Goal: Information Seeking & Learning: Learn about a topic

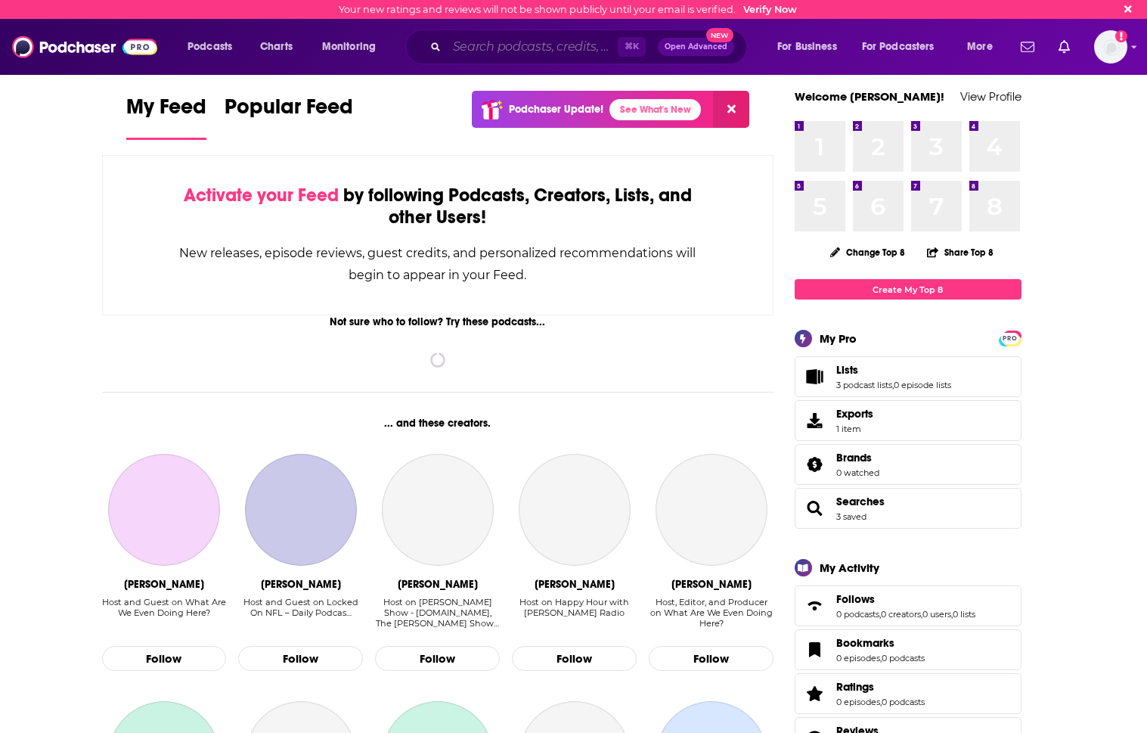
click at [472, 54] on input "Search podcasts, credits, & more..." at bounding box center [532, 47] width 171 height 24
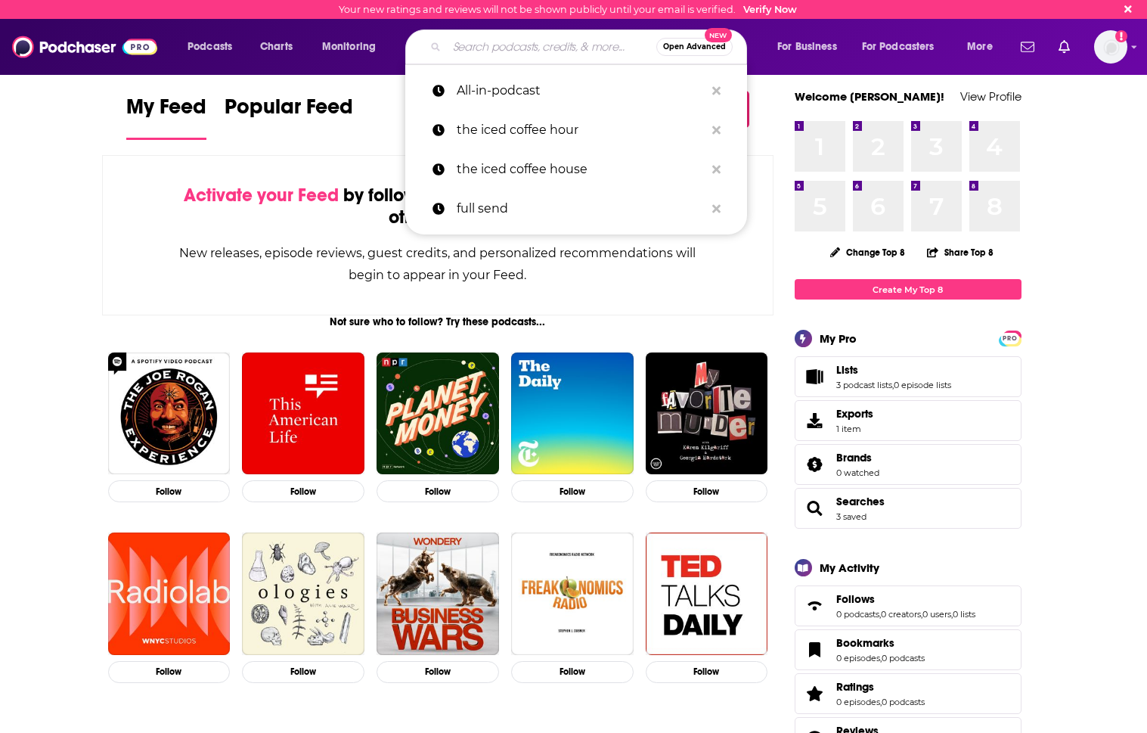
paste input "[DATE] Catch Up No. 12"
type input "[DATE] Catch Up No. 12"
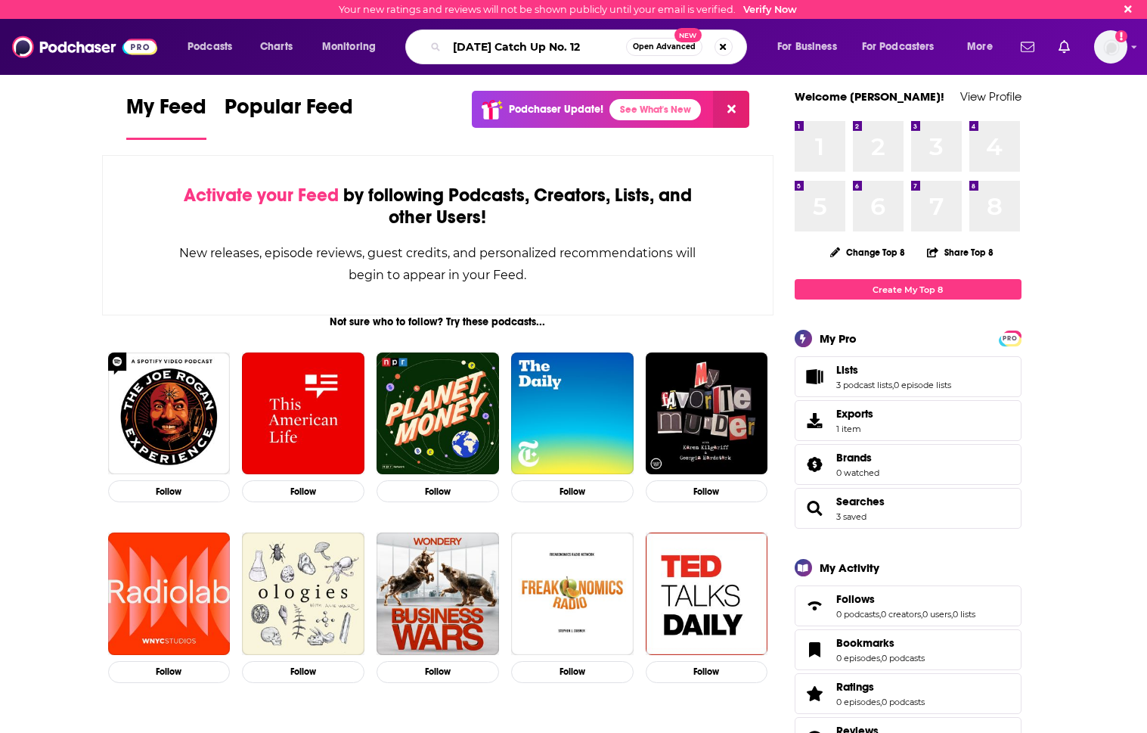
click at [581, 43] on input "[DATE] Catch Up No. 12" at bounding box center [536, 47] width 179 height 24
click at [582, 43] on input "[DATE] Catch Up No. 12" at bounding box center [536, 47] width 179 height 24
click at [578, 45] on input "[DATE] Catch Up No. 12" at bounding box center [536, 47] width 179 height 24
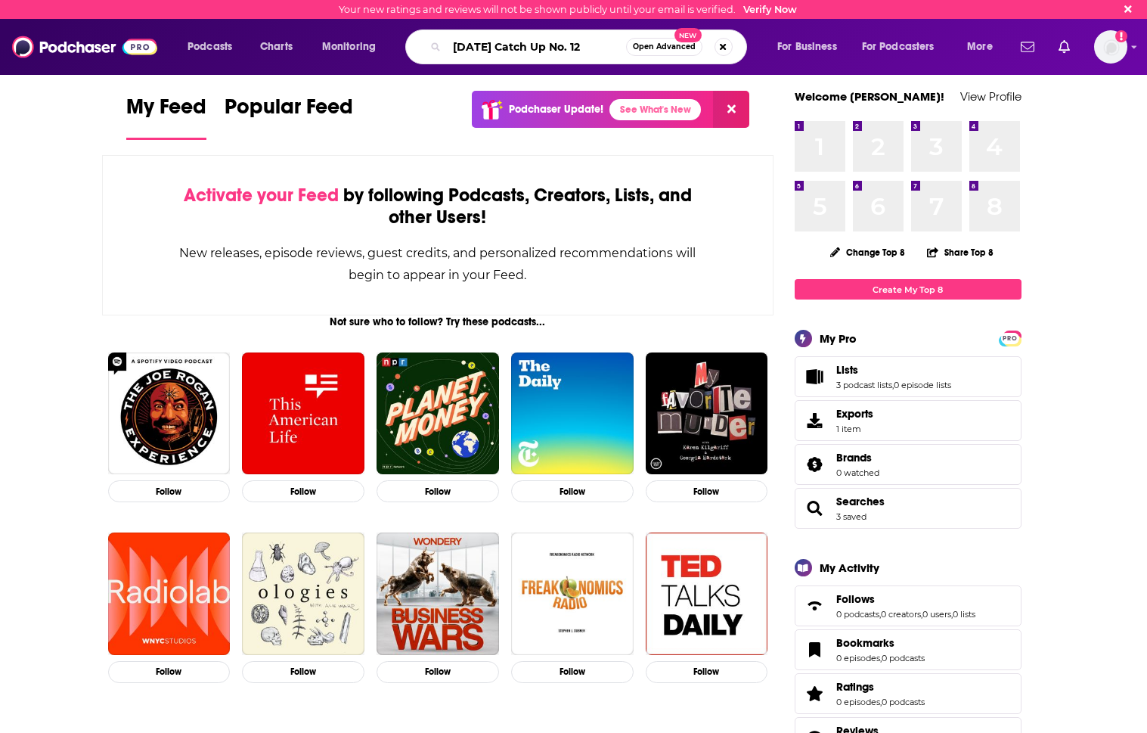
click at [576, 45] on input "[DATE] Catch Up No. 12" at bounding box center [536, 47] width 179 height 24
click at [569, 47] on input "[DATE] Catch Up No. 12" at bounding box center [536, 47] width 179 height 24
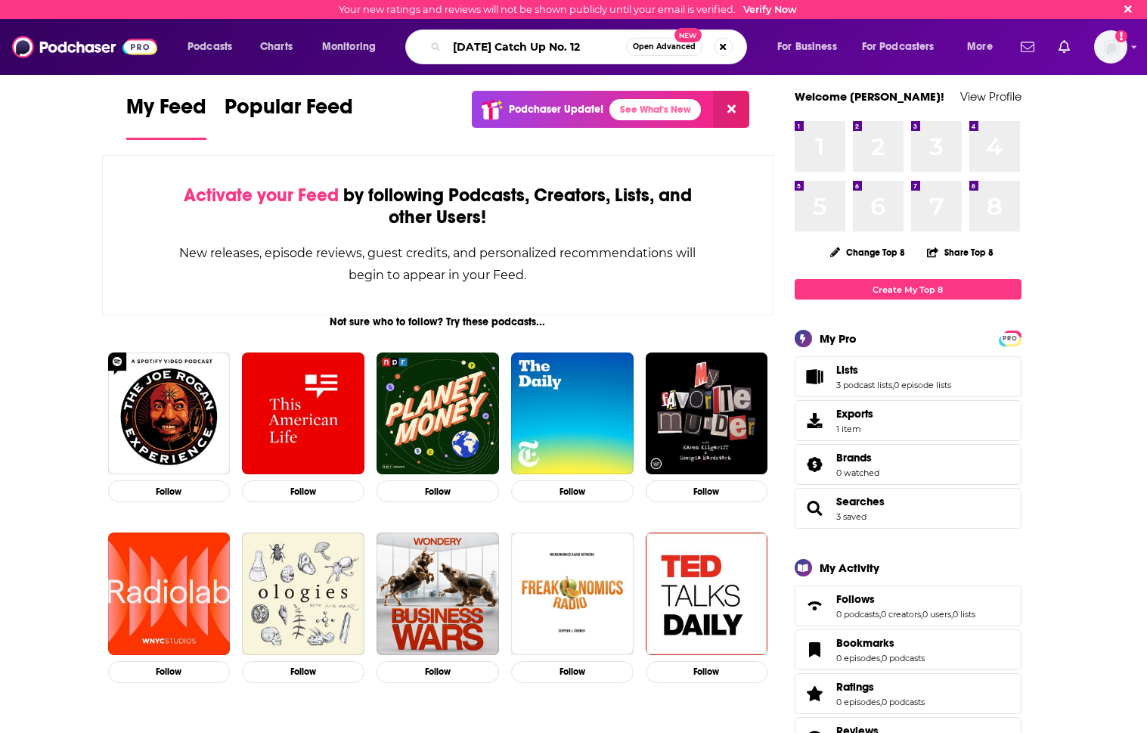
click at [569, 47] on input "[DATE] Catch Up No. 12" at bounding box center [536, 47] width 179 height 24
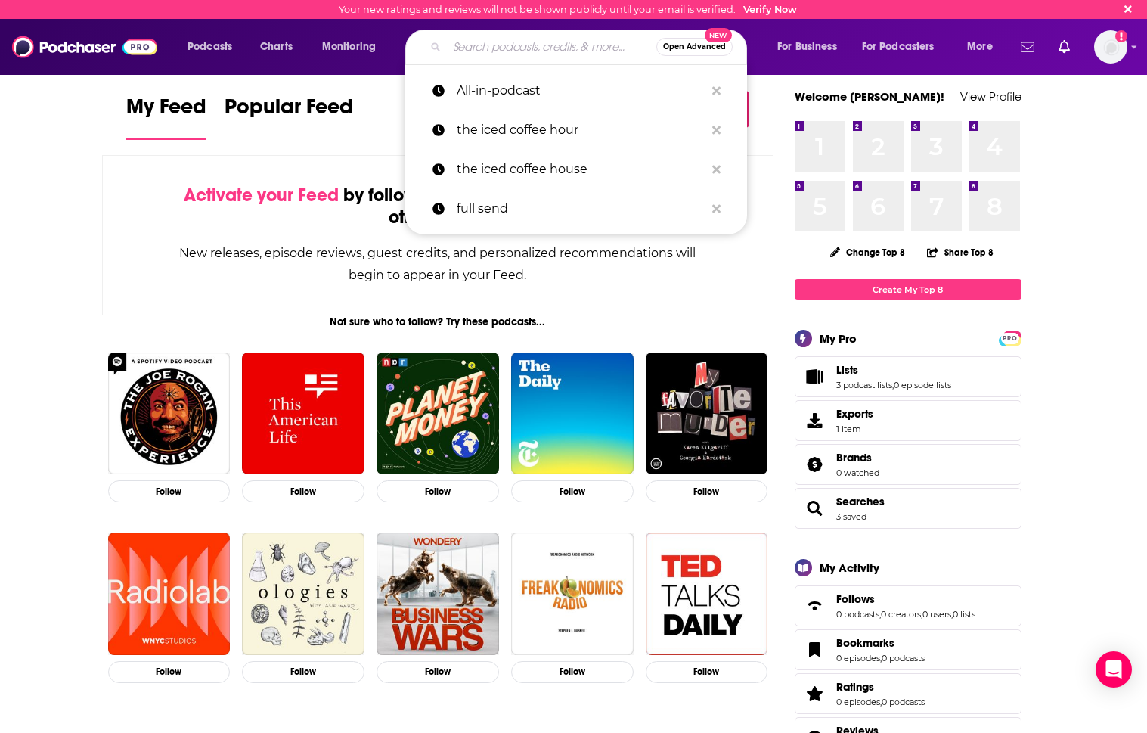
paste input "How She Does It"
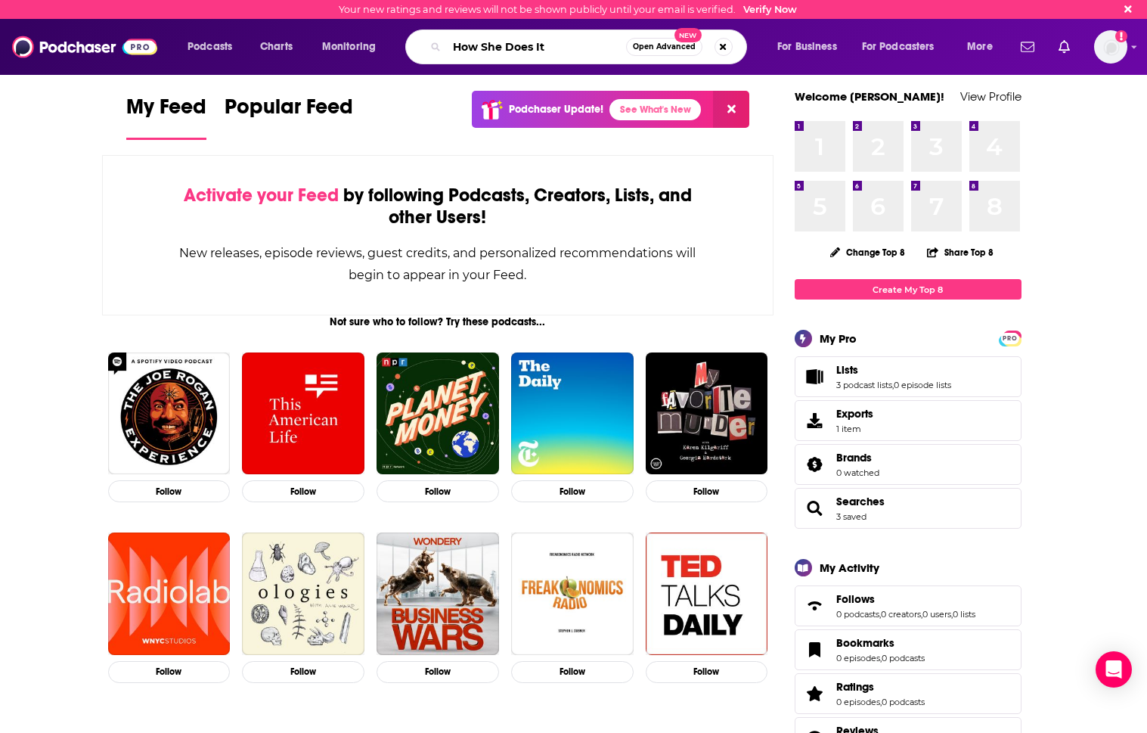
type input "How She Does It"
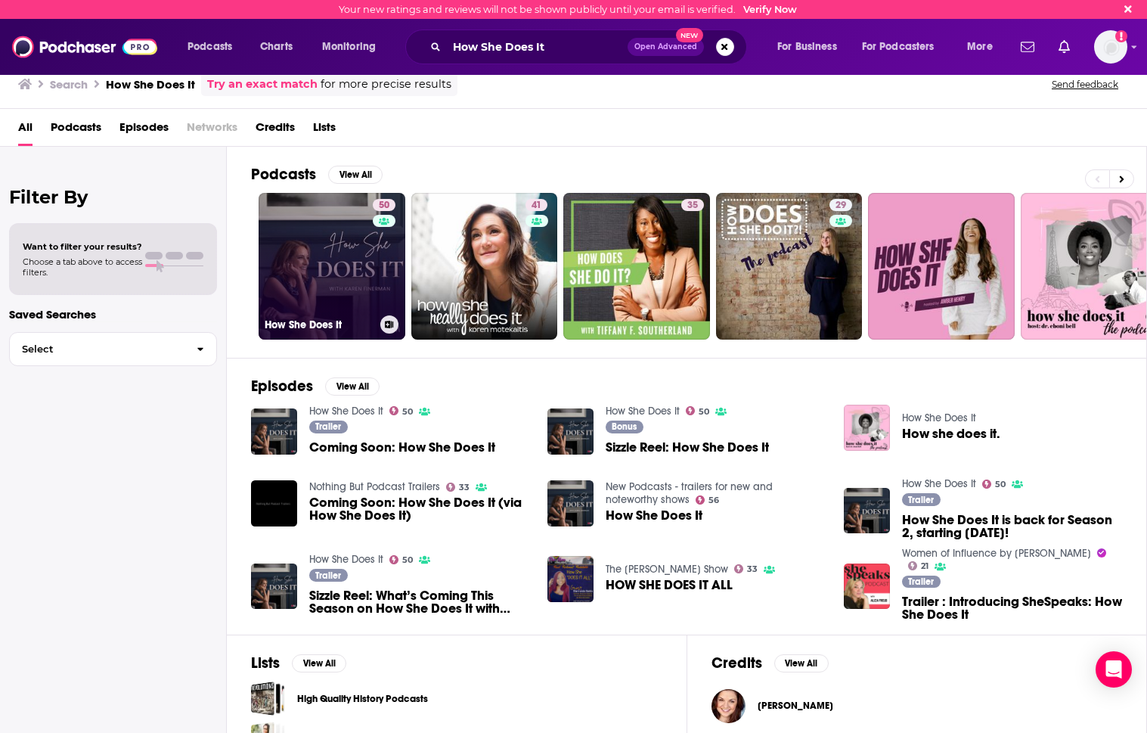
click at [334, 270] on link "50 How She Does It" at bounding box center [332, 266] width 147 height 147
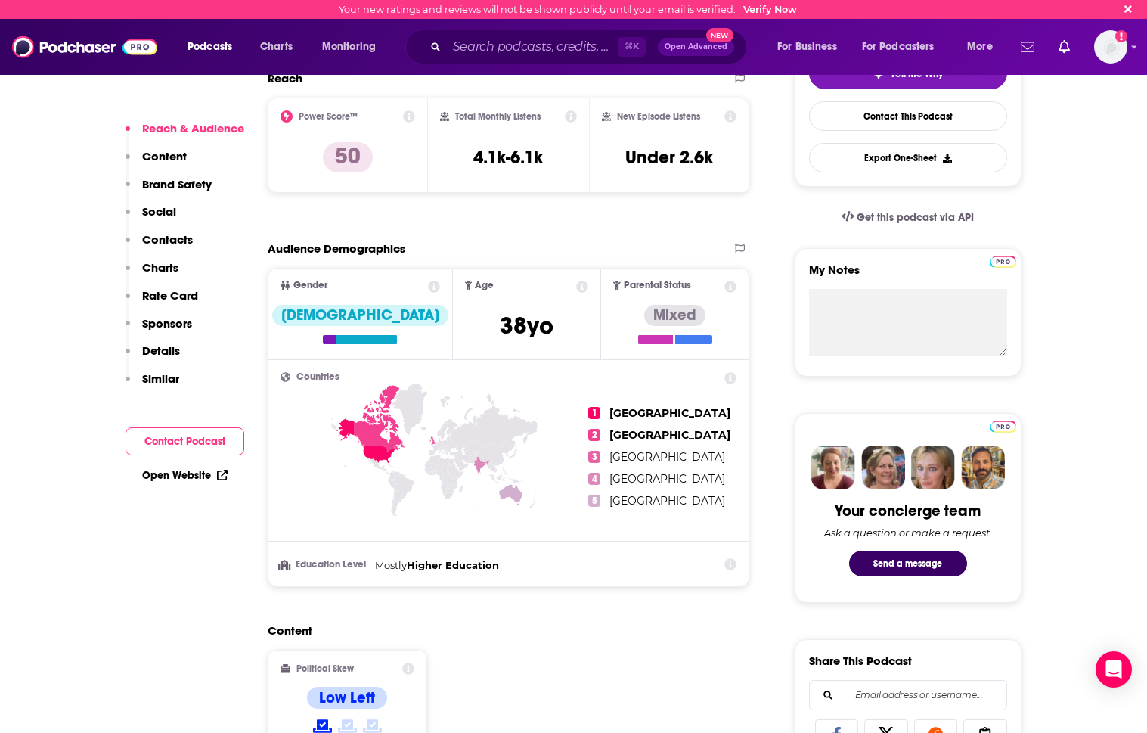
scroll to position [361, 0]
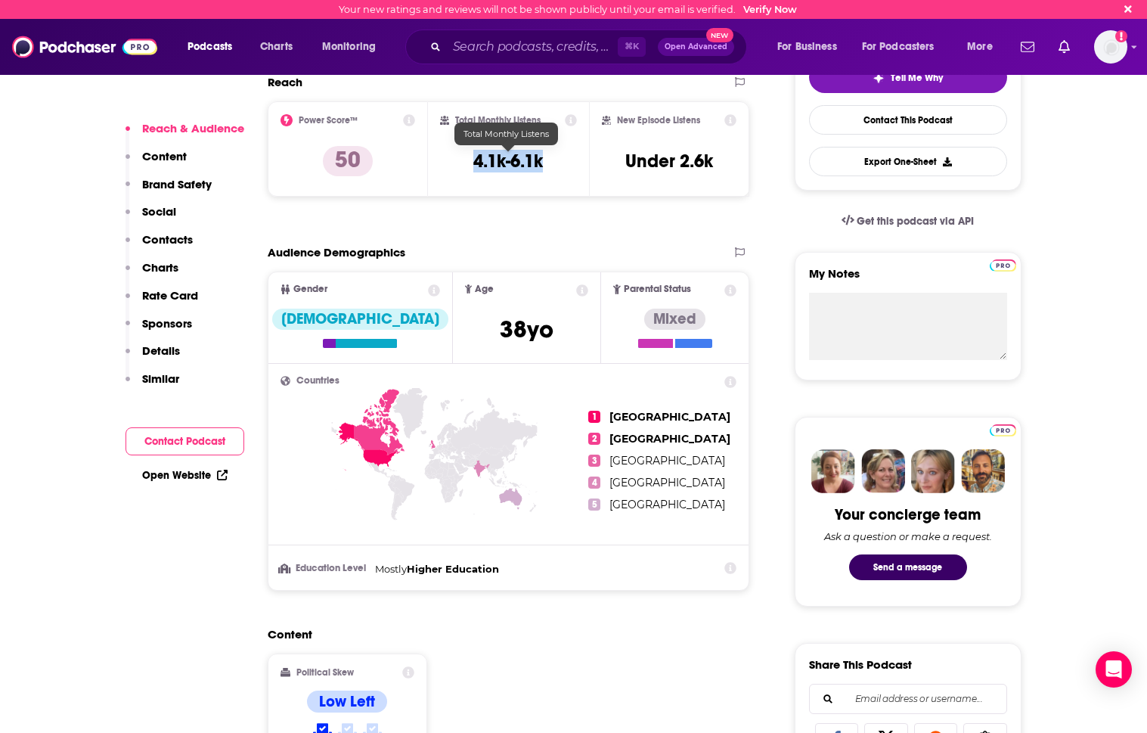
drag, startPoint x: 535, startPoint y: 158, endPoint x: 464, endPoint y: 156, distance: 71.1
click at [463, 156] on div "Total Monthly Listens 4.1k-6.1k" at bounding box center [508, 149] width 137 height 70
copy h3 "4.1k-6.1k"
click at [502, 53] on input "Search podcasts, credits, & more..." at bounding box center [532, 47] width 171 height 24
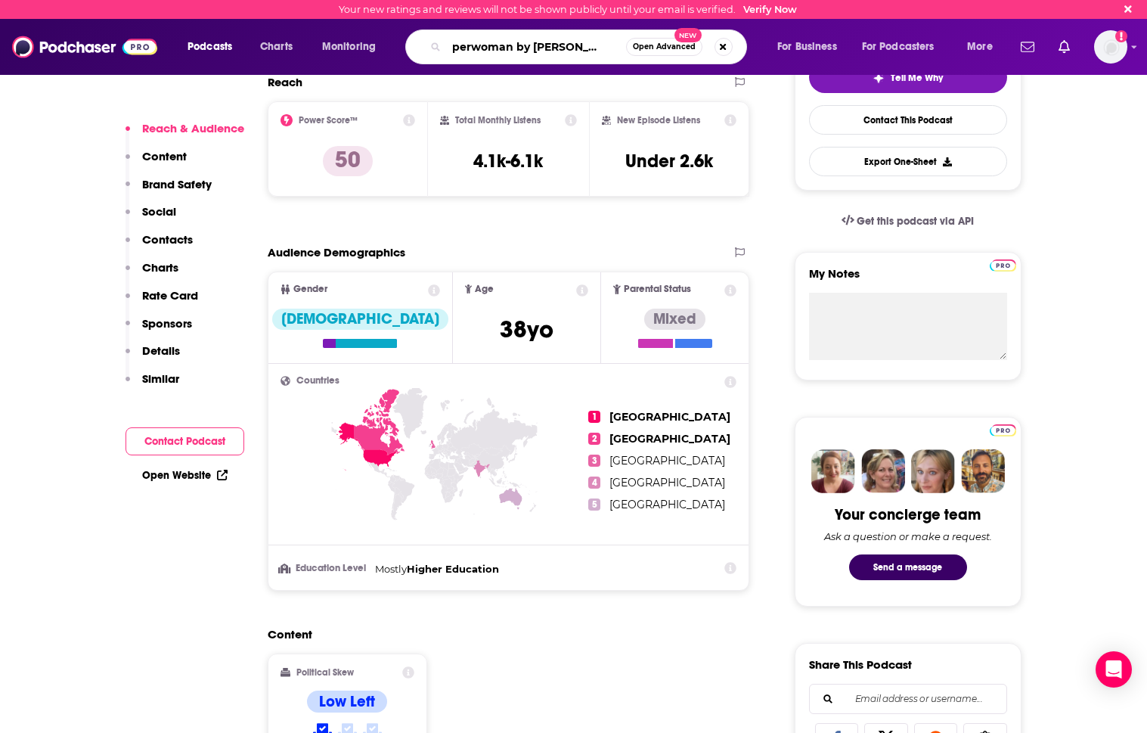
type input "superwoman by [PERSON_NAME]"
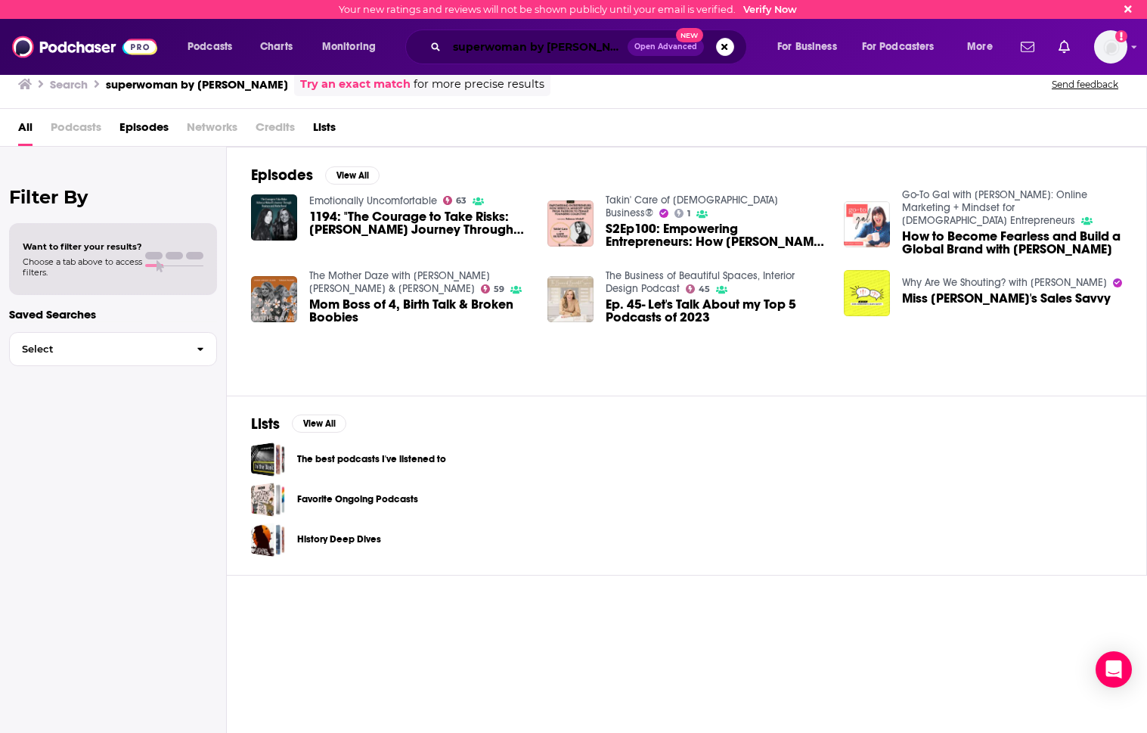
click at [540, 51] on input "superwoman by [PERSON_NAME]" at bounding box center [537, 47] width 181 height 24
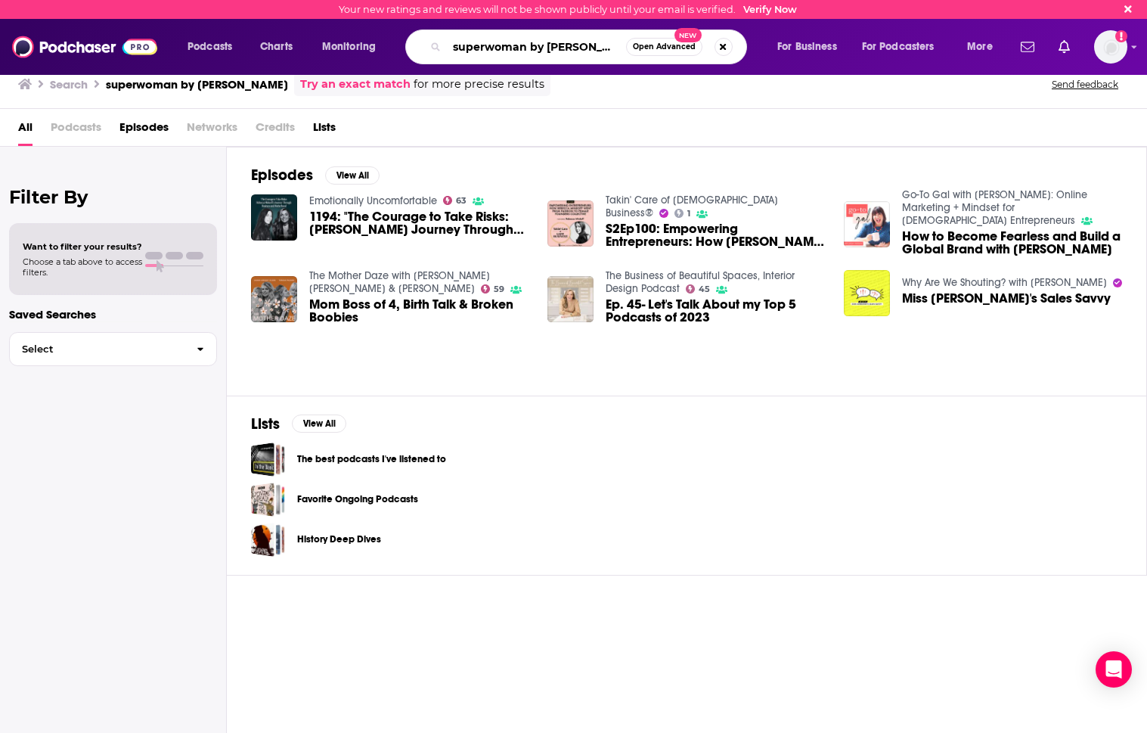
click at [540, 51] on input "superwoman by [PERSON_NAME]" at bounding box center [536, 47] width 179 height 24
click at [536, 51] on input "superwoman by [PERSON_NAME]" at bounding box center [536, 47] width 179 height 24
type input "superwoman with [PERSON_NAME]"
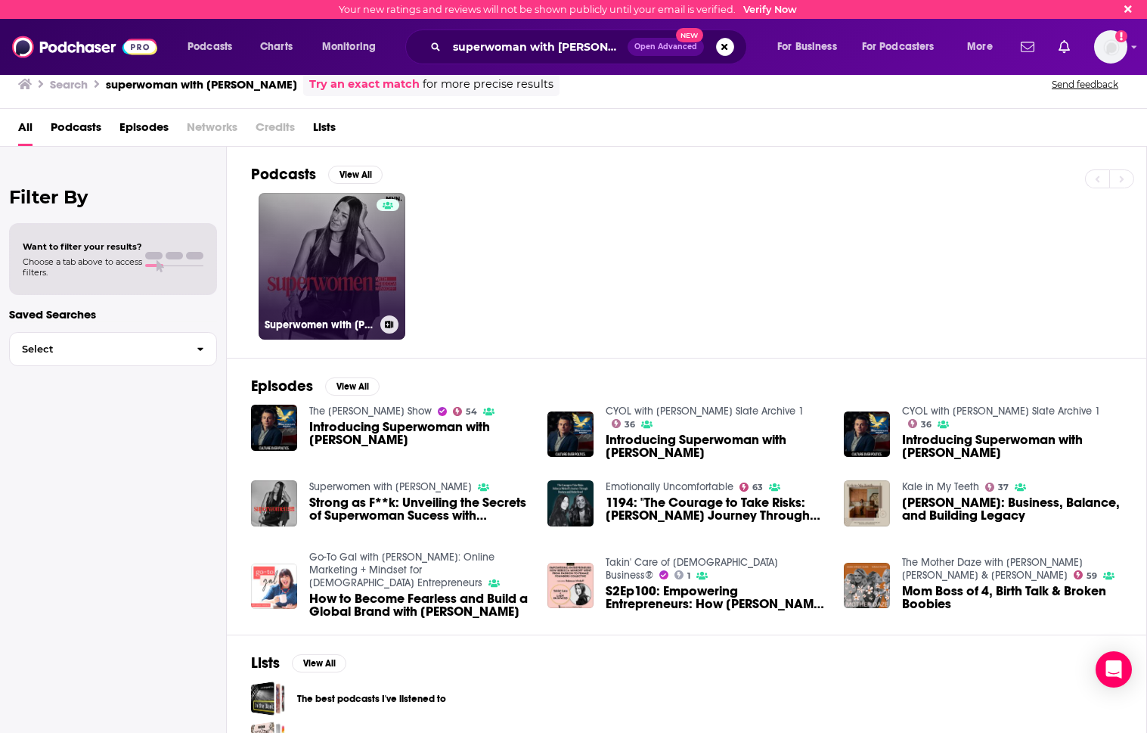
click at [337, 261] on link "Superwomen with [PERSON_NAME]" at bounding box center [332, 266] width 147 height 147
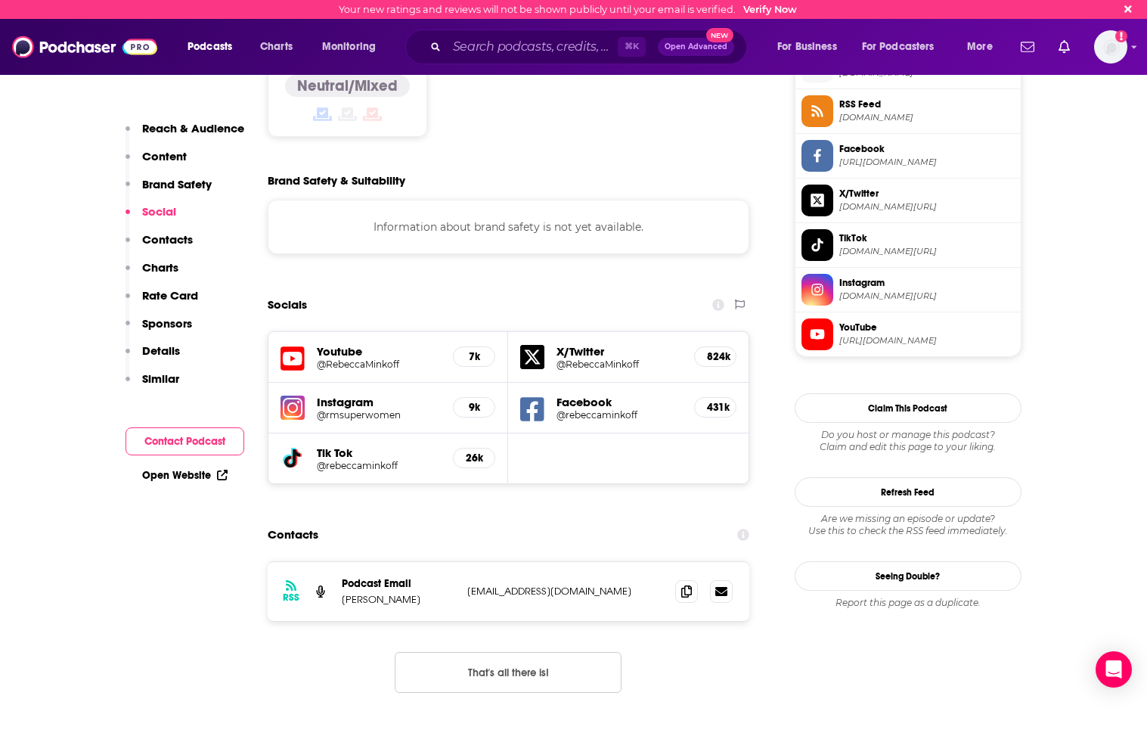
scroll to position [1245, 0]
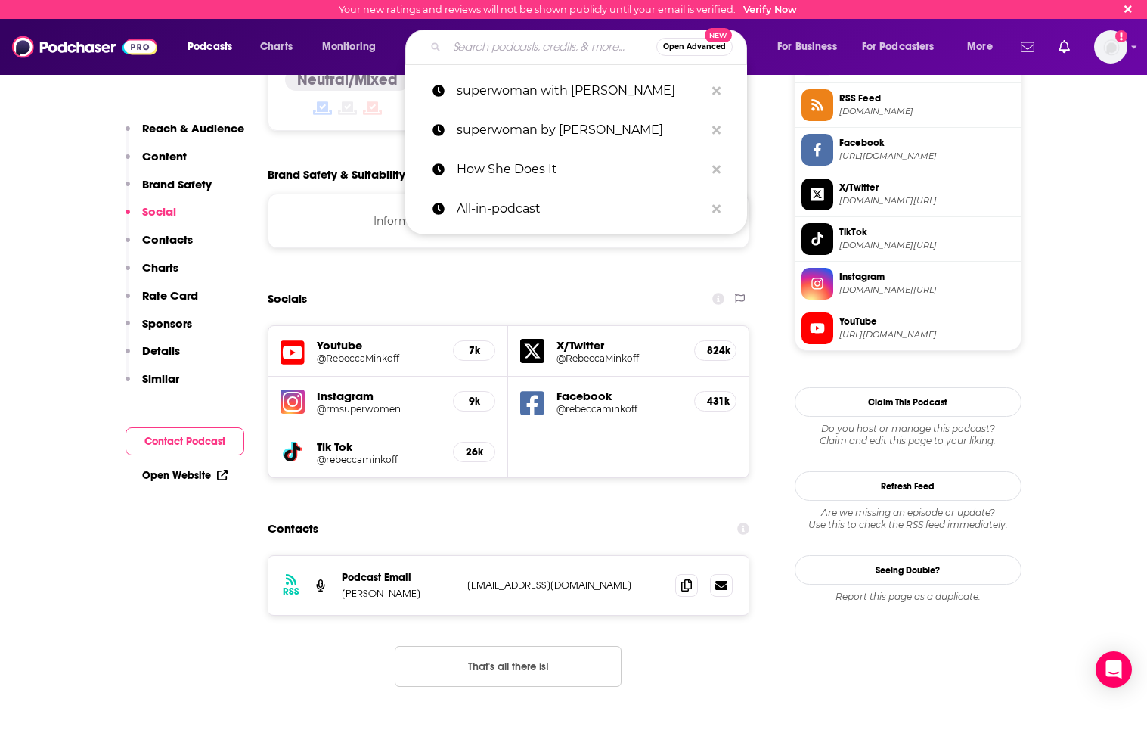
click at [579, 52] on input "Search podcasts, credits, & more..." at bounding box center [551, 47] width 209 height 24
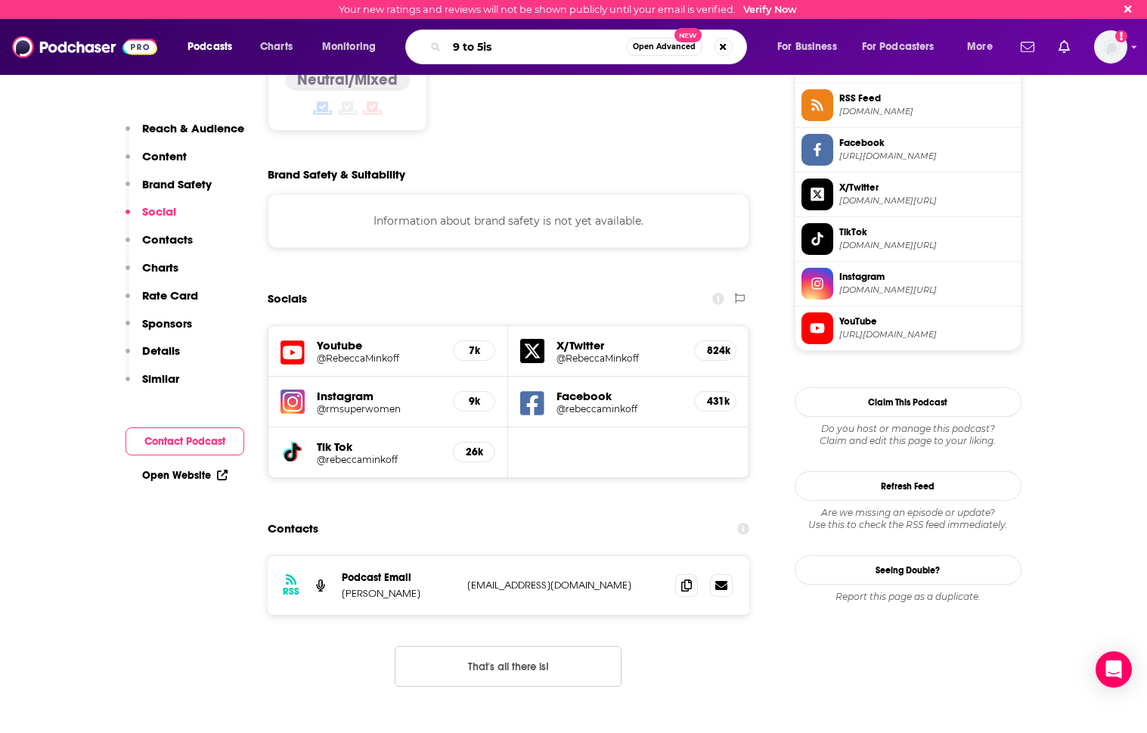
type input "9 to 5ish"
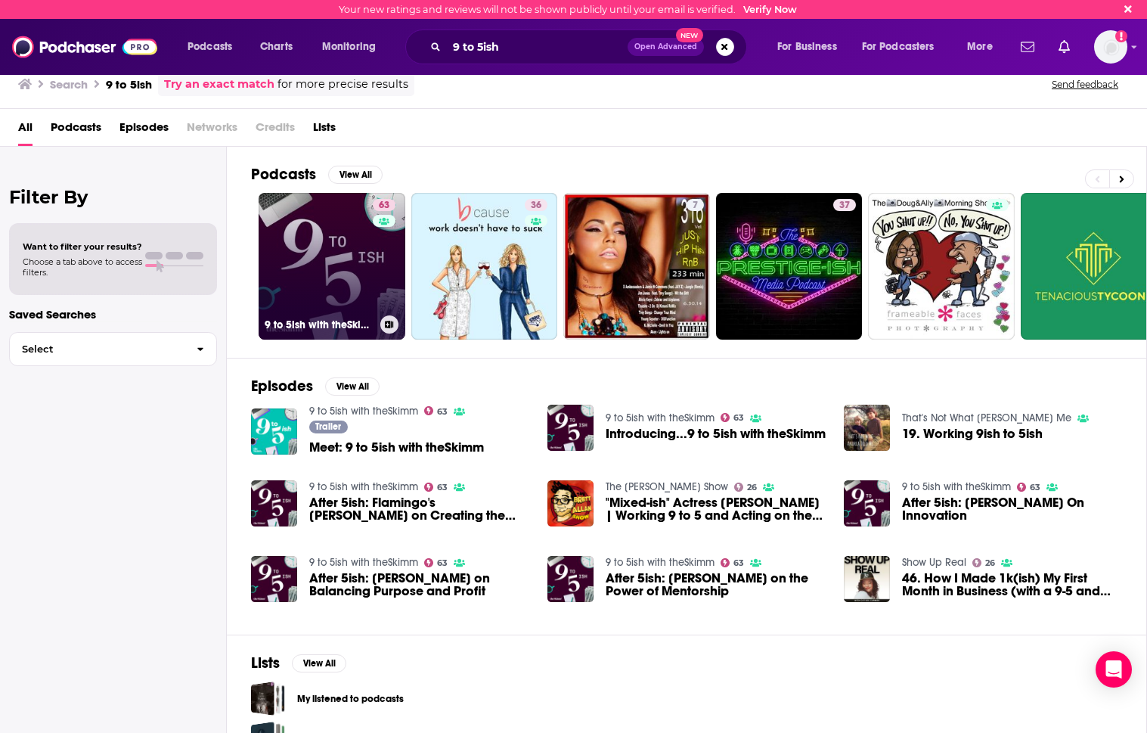
click at [354, 254] on link "63 9 to 5ish with theSkimm" at bounding box center [332, 266] width 147 height 147
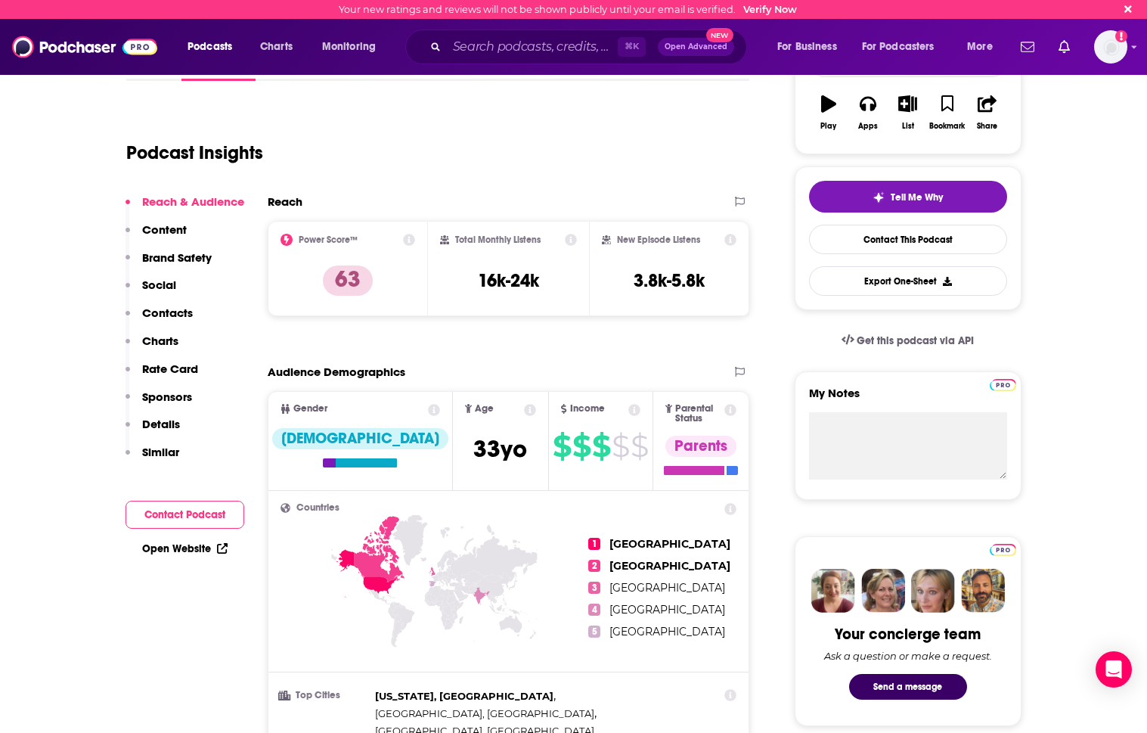
scroll to position [254, 0]
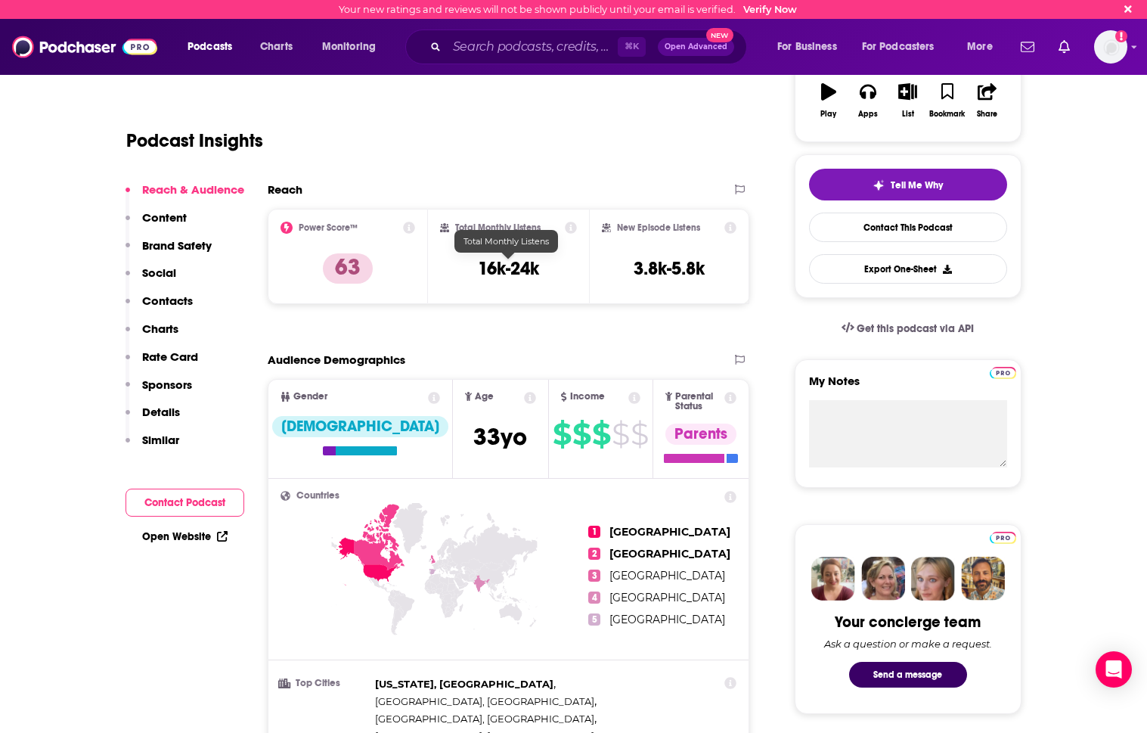
click at [513, 270] on h3 "16k-24k" at bounding box center [508, 268] width 61 height 23
copy div "16k-24k"
